Goal: Task Accomplishment & Management: Manage account settings

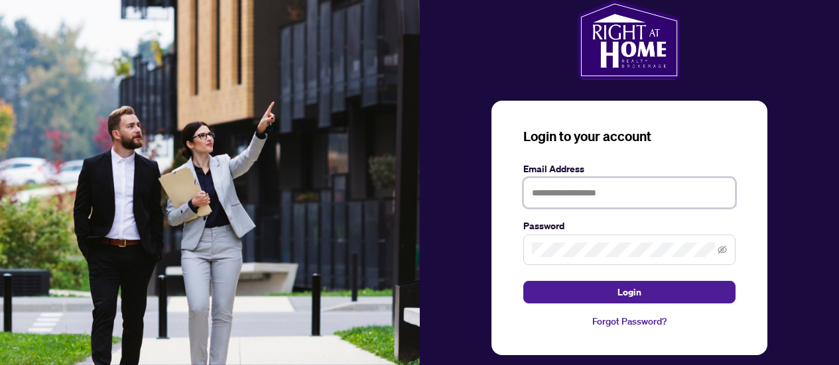
click at [605, 186] on input "text" at bounding box center [629, 193] width 212 height 30
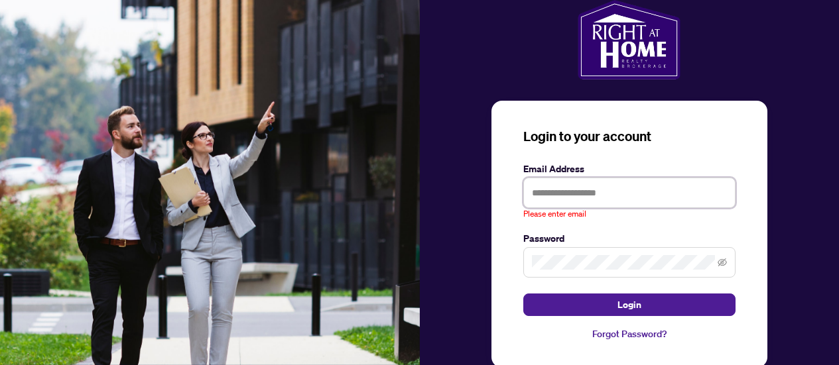
click at [523, 294] on button "Login" at bounding box center [629, 305] width 212 height 23
type input "**********"
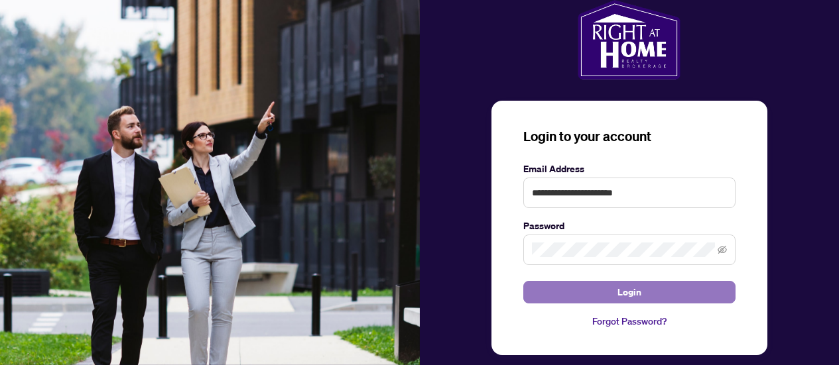
click at [703, 299] on button "Login" at bounding box center [629, 292] width 212 height 23
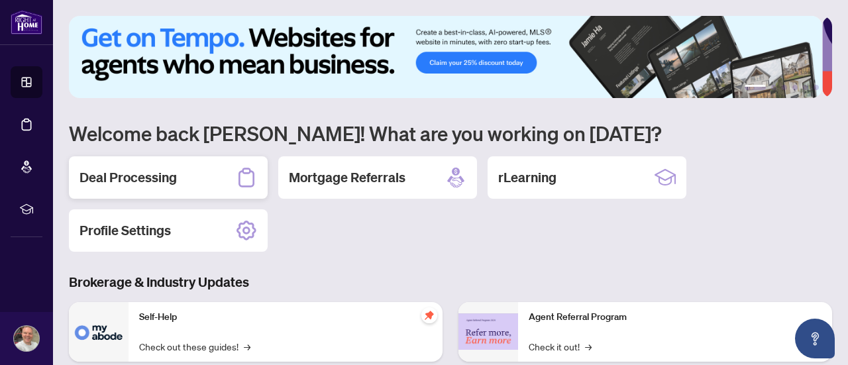
click at [154, 171] on h2 "Deal Processing" at bounding box center [128, 177] width 97 height 19
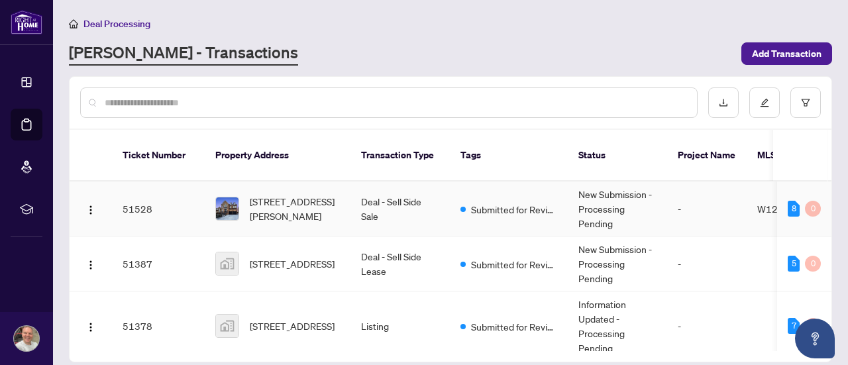
click at [305, 194] on span "[STREET_ADDRESS][PERSON_NAME]" at bounding box center [295, 208] width 90 height 29
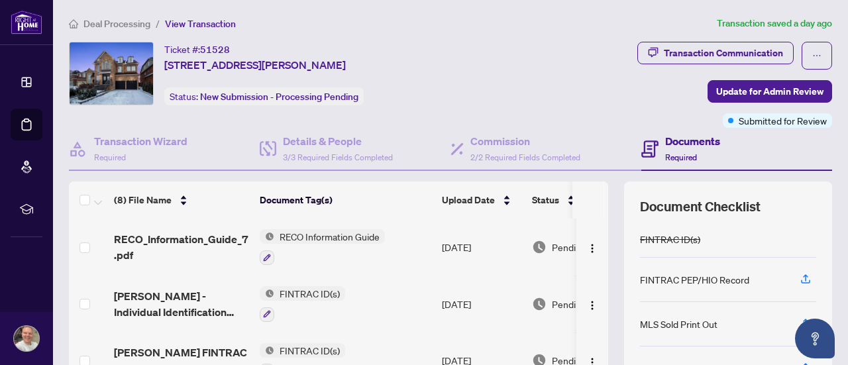
scroll to position [118, 0]
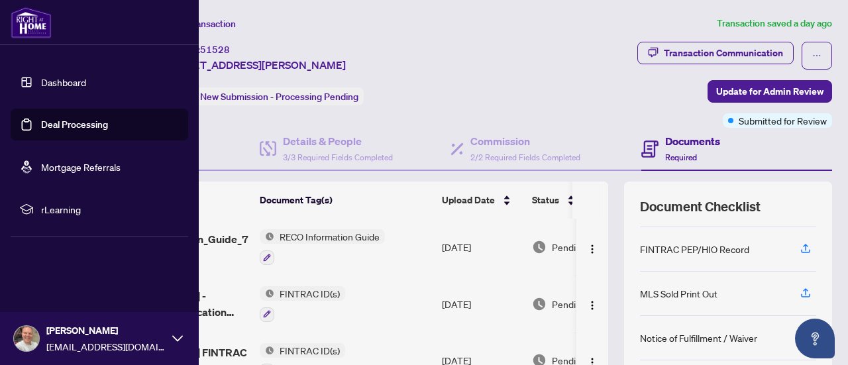
click at [41, 79] on link "Dashboard" at bounding box center [63, 82] width 45 height 12
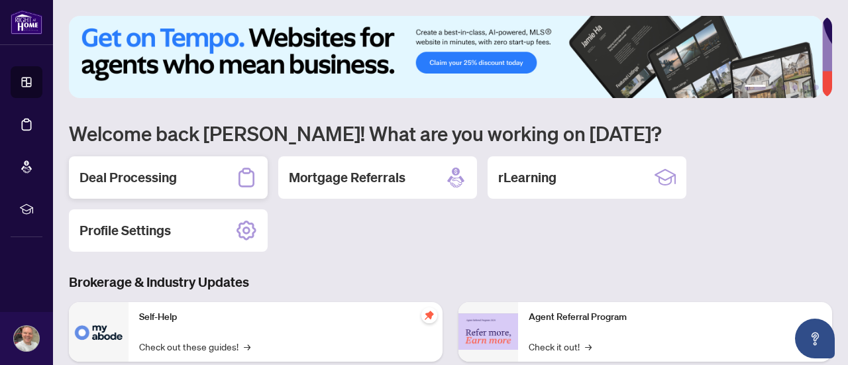
click at [150, 173] on h2 "Deal Processing" at bounding box center [128, 177] width 97 height 19
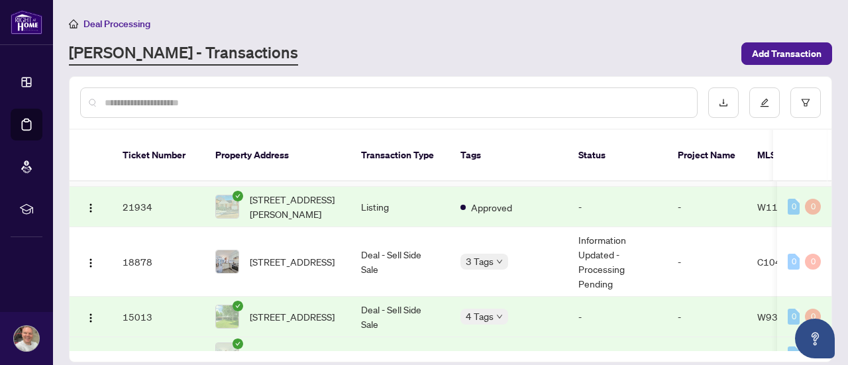
scroll to position [480, 0]
